Goal: Transaction & Acquisition: Purchase product/service

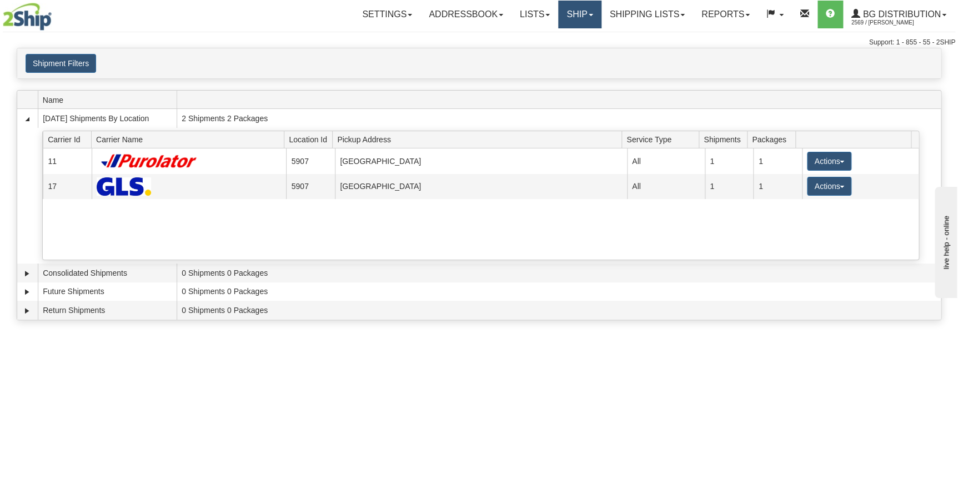
click at [590, 13] on link "Ship" at bounding box center [579, 15] width 43 height 28
click at [542, 38] on span "Ship Screen" at bounding box center [545, 38] width 42 height 9
click at [426, 434] on div "Toggle navigation Settings Shipping Preferences Fields Preferences New Recipien…" at bounding box center [479, 241] width 958 height 482
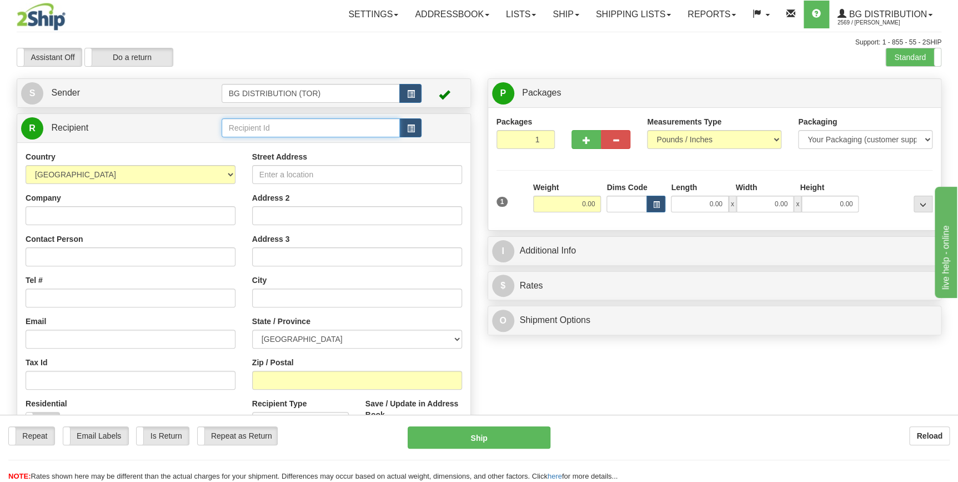
click at [343, 127] on input "text" at bounding box center [311, 127] width 179 height 19
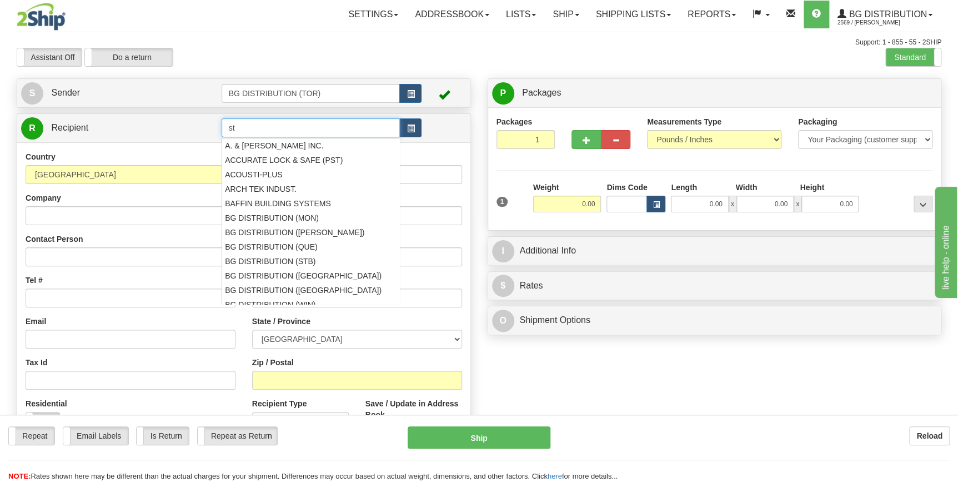
type input "s"
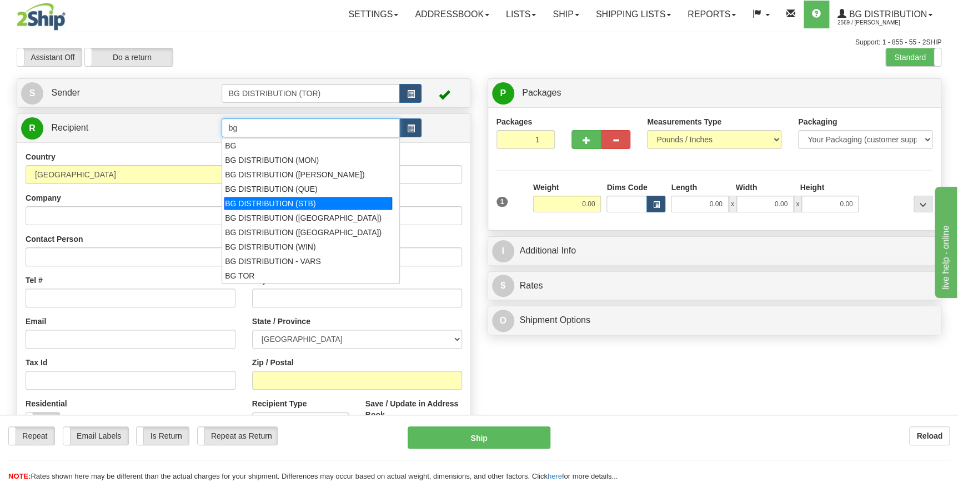
click at [321, 199] on div "BG DISTRIBUTION (STB)" at bounding box center [308, 203] width 168 height 12
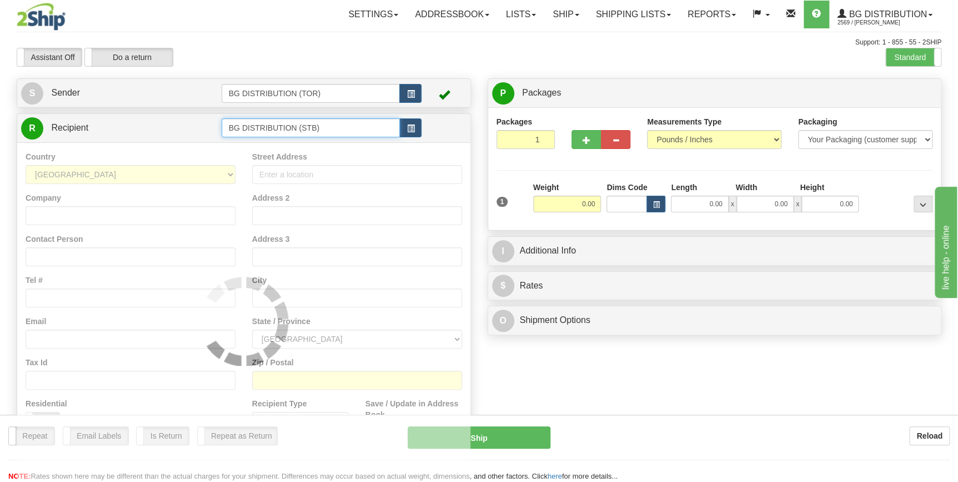
type input "BG DISTRIBUTION (STB)"
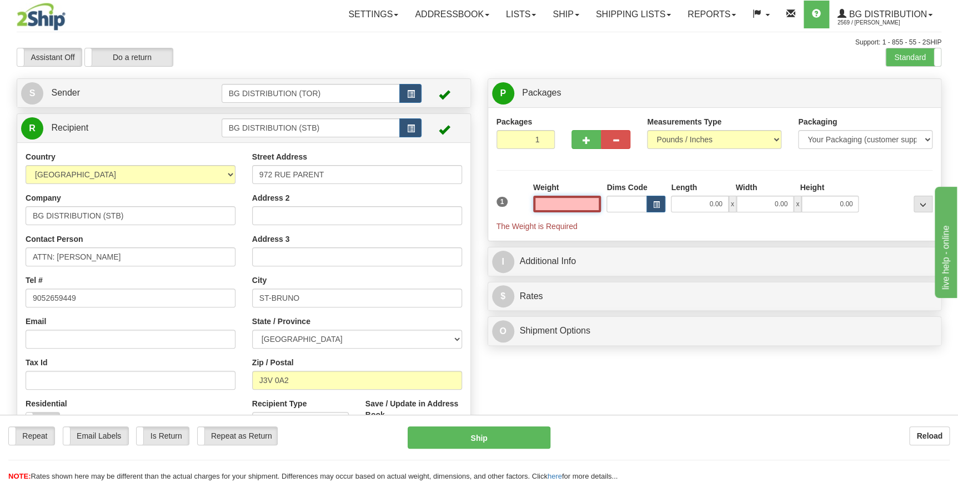
click at [567, 201] on input "text" at bounding box center [567, 204] width 68 height 17
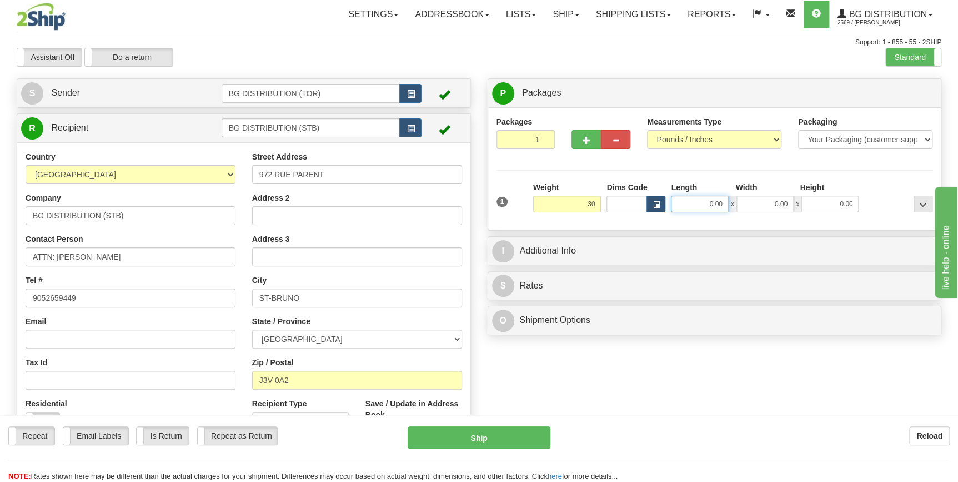
click at [693, 200] on input "0.00" at bounding box center [699, 204] width 57 height 17
type input "30.00"
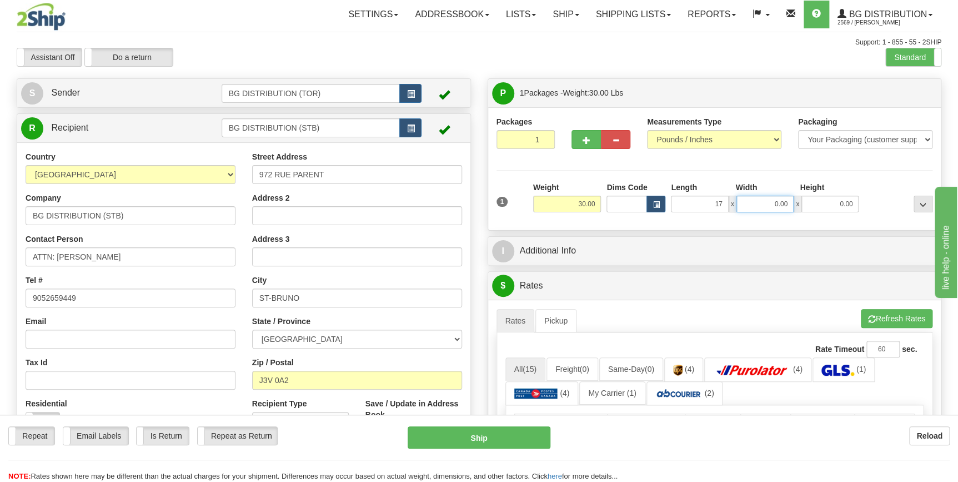
type input "17.00"
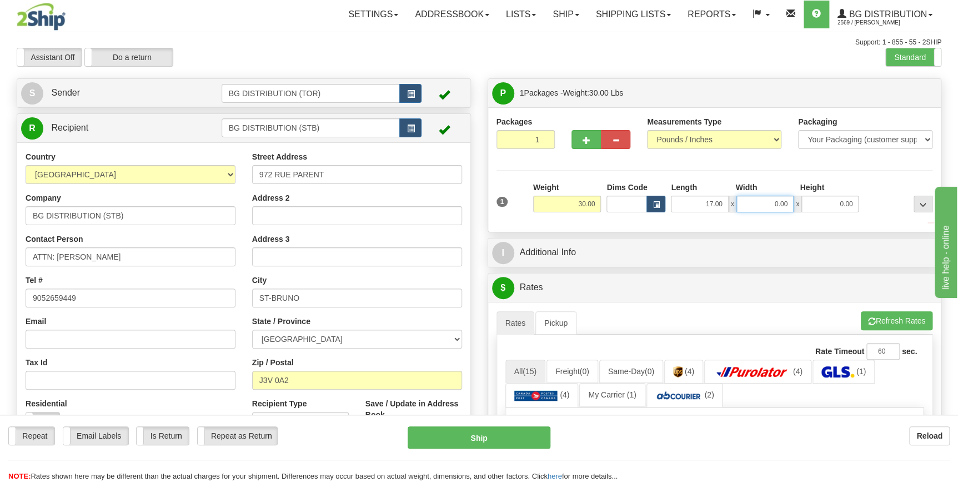
click at [768, 207] on input "0.00" at bounding box center [765, 204] width 57 height 17
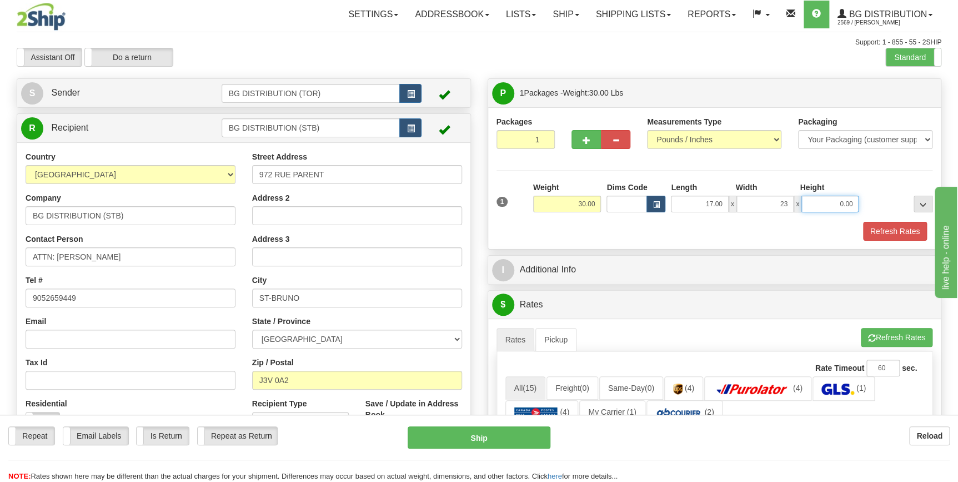
type input "23.00"
click at [839, 200] on input "0.00" at bounding box center [830, 204] width 57 height 17
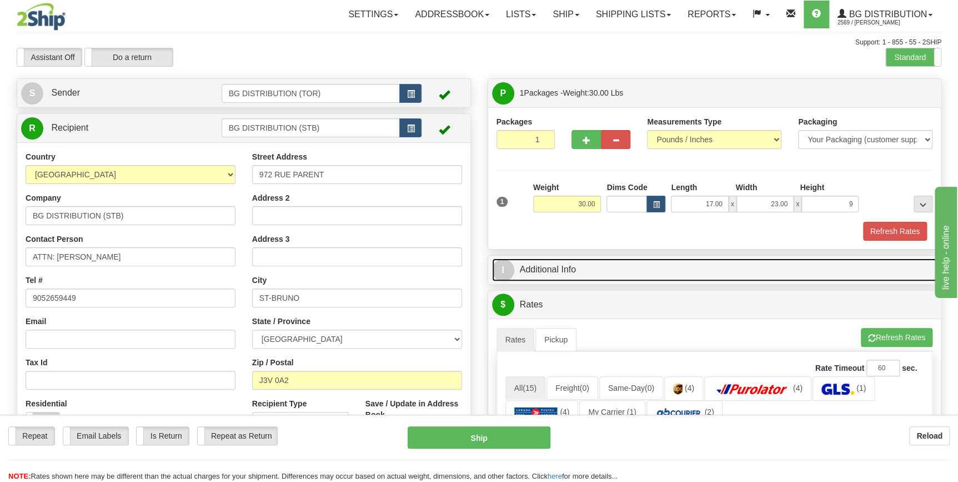
type input "9.00"
click at [577, 271] on link "I Additional Info" at bounding box center [714, 269] width 445 height 23
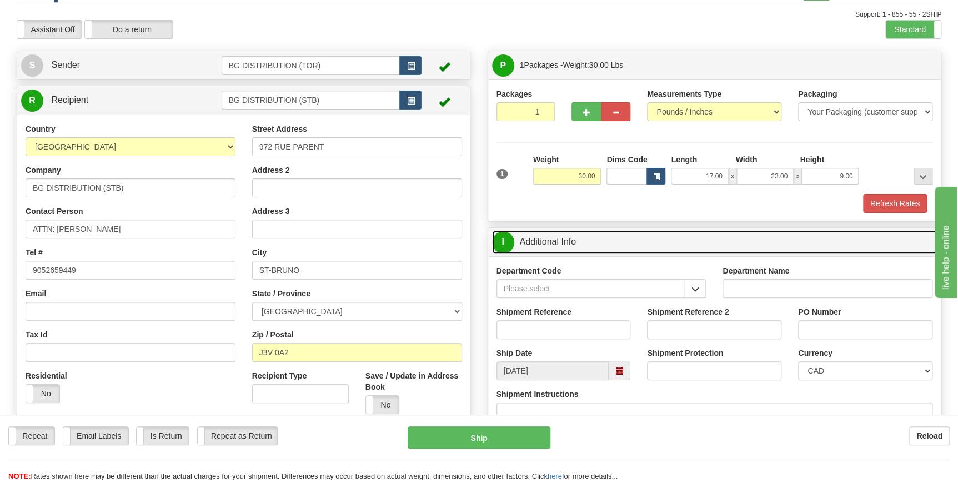
scroll to position [50, 0]
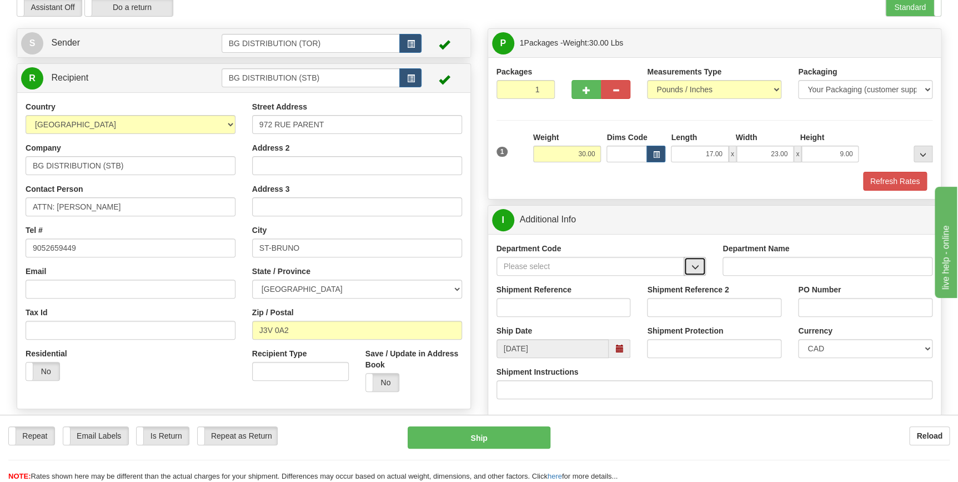
click at [693, 267] on span "button" at bounding box center [695, 266] width 8 height 7
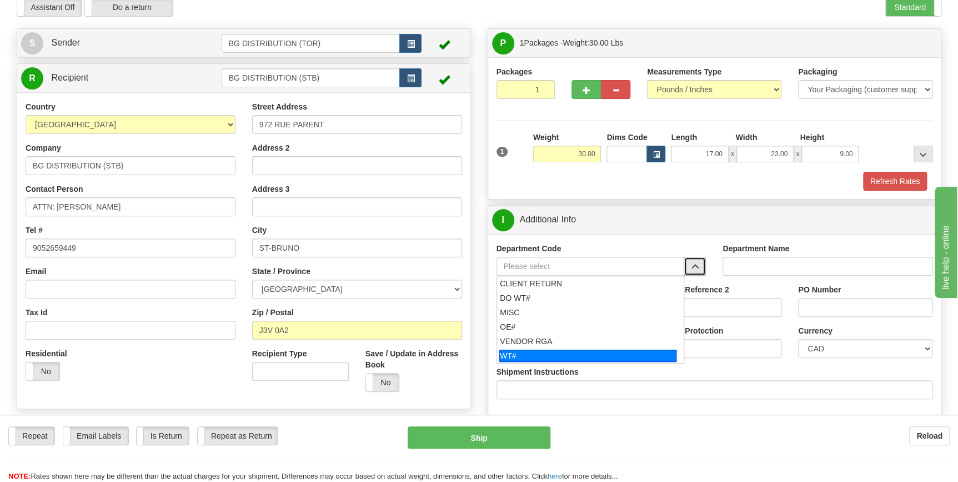
click at [532, 355] on div "WT#" at bounding box center [587, 355] width 177 height 12
type input "WT#"
type input "WAREHOUSE TRANSFERS"
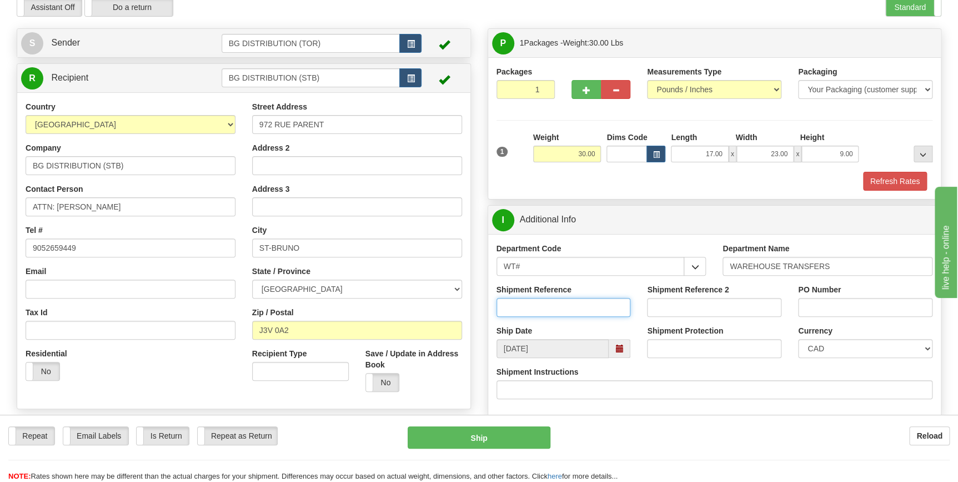
click at [546, 307] on input "Shipment Reference" at bounding box center [564, 307] width 134 height 19
type input "166093-00"
click at [841, 308] on input "PO Number" at bounding box center [865, 307] width 134 height 19
type input "s"
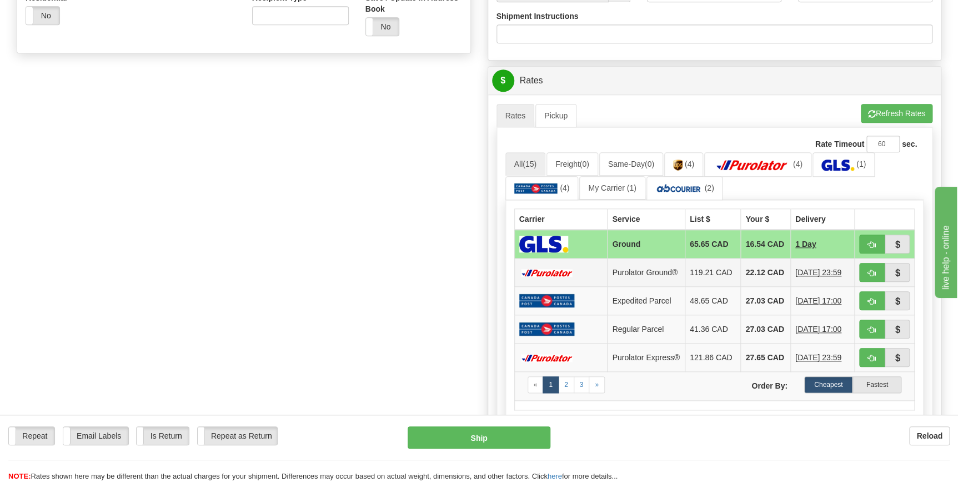
scroll to position [404, 0]
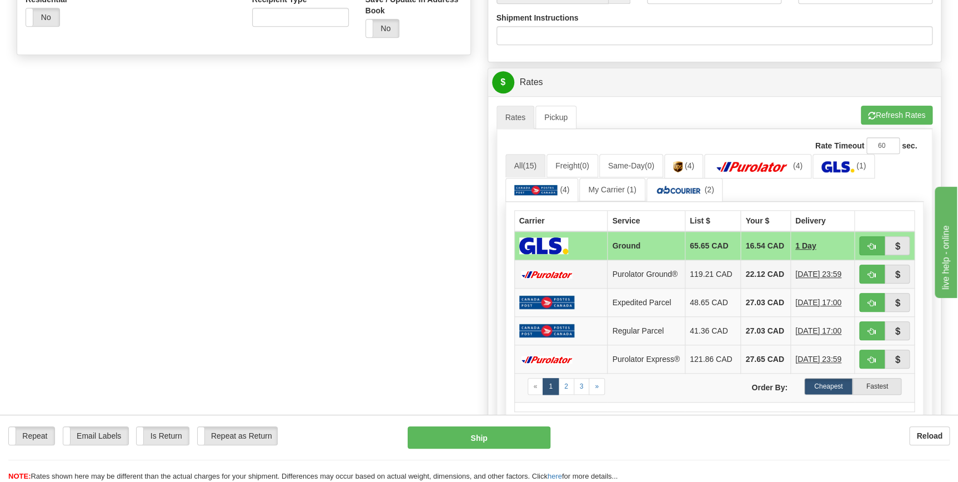
type input "ST-BRUNO"
click at [698, 274] on td "119.21 CAD" at bounding box center [713, 274] width 56 height 28
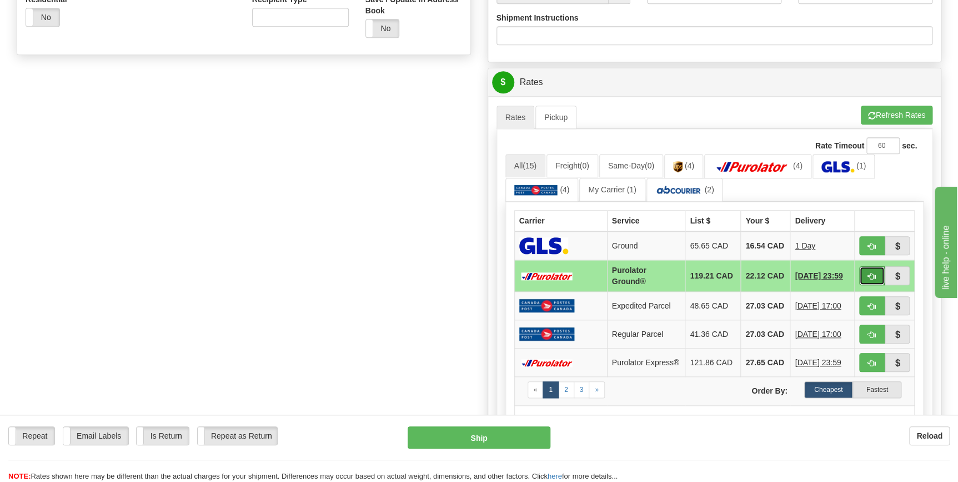
click at [873, 276] on span "button" at bounding box center [872, 276] width 8 height 7
type input "260"
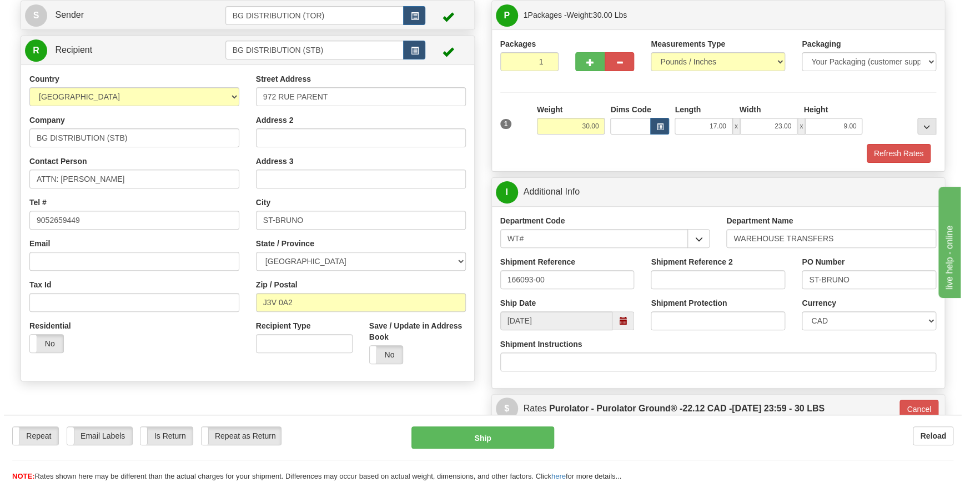
scroll to position [151, 0]
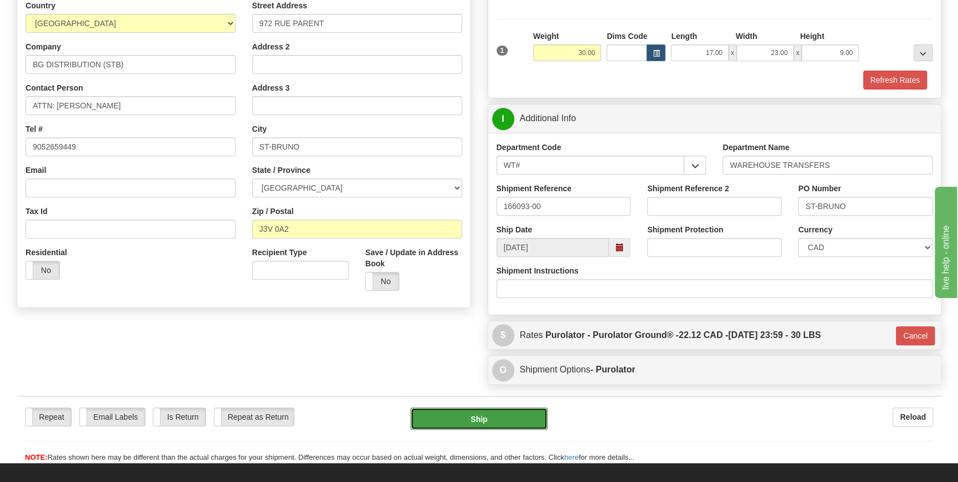
click at [522, 418] on button "Ship" at bounding box center [478, 418] width 137 height 22
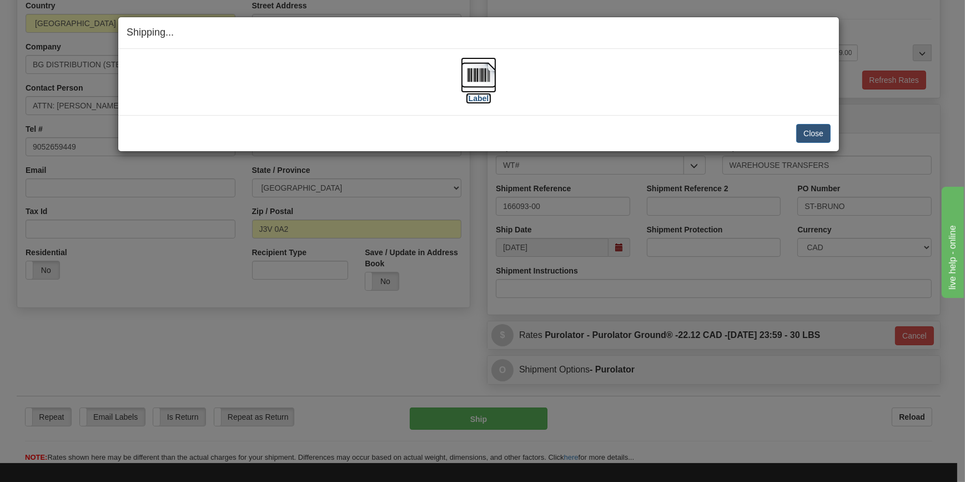
click at [476, 82] on img at bounding box center [479, 75] width 36 height 36
